Goal: Task Accomplishment & Management: Use online tool/utility

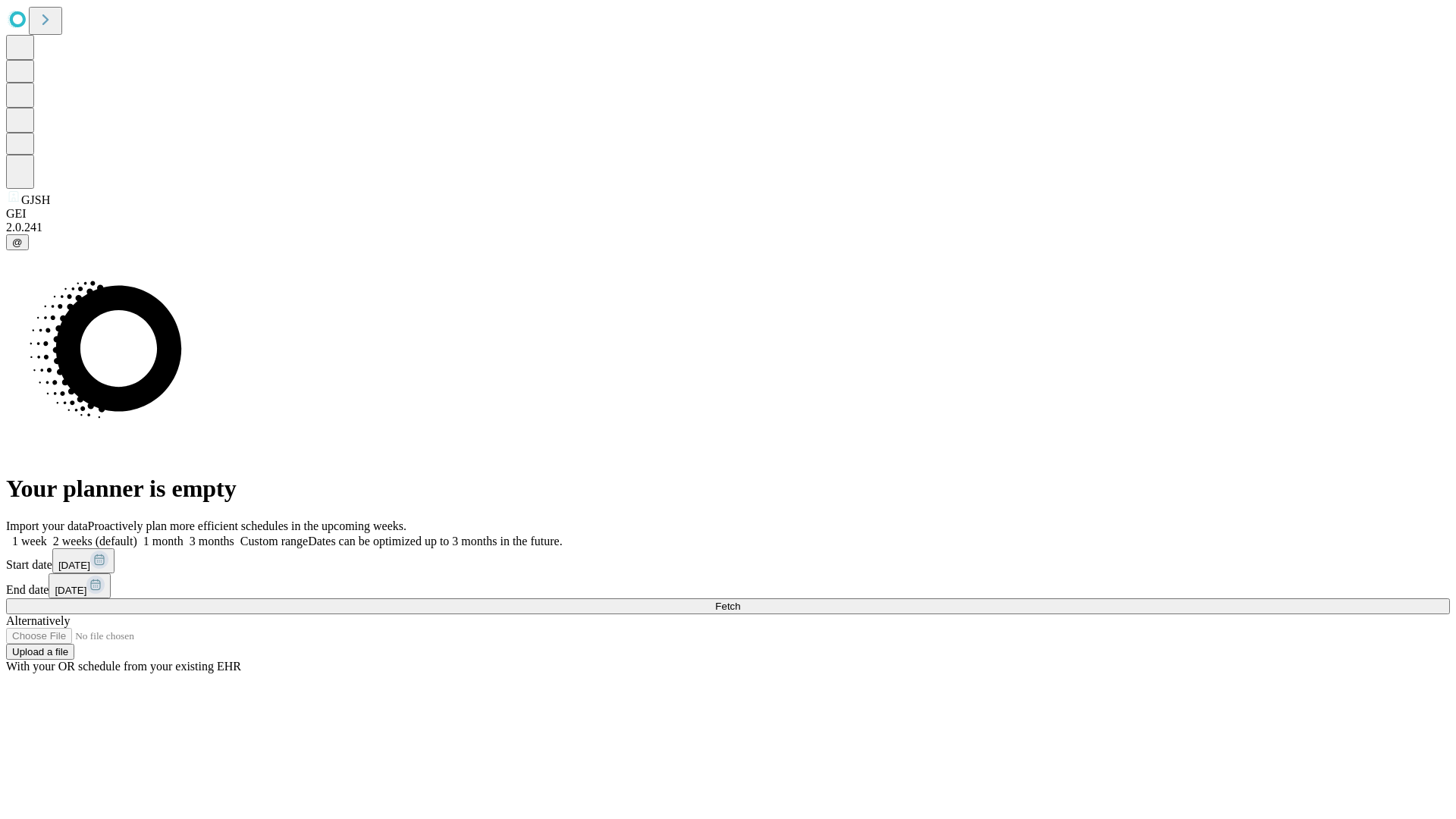
click at [741, 601] on span "Fetch" at bounding box center [728, 607] width 25 height 11
